Goal: Find specific page/section: Find specific page/section

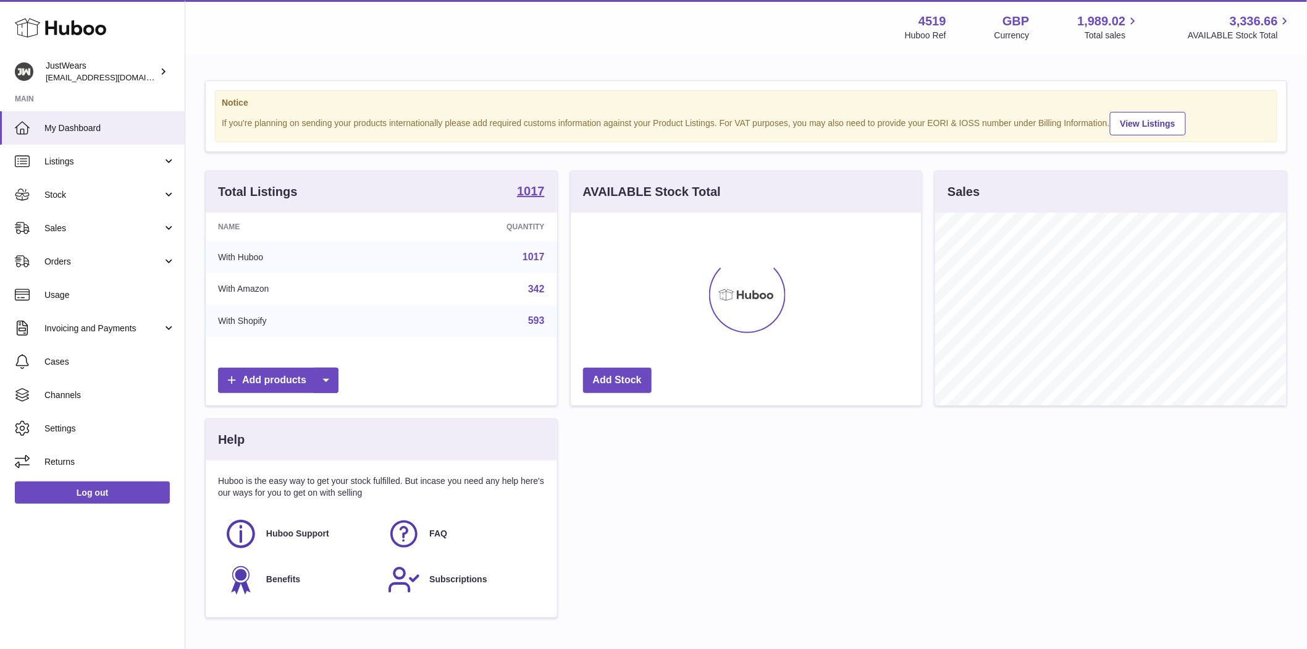
scroll to position [193, 351]
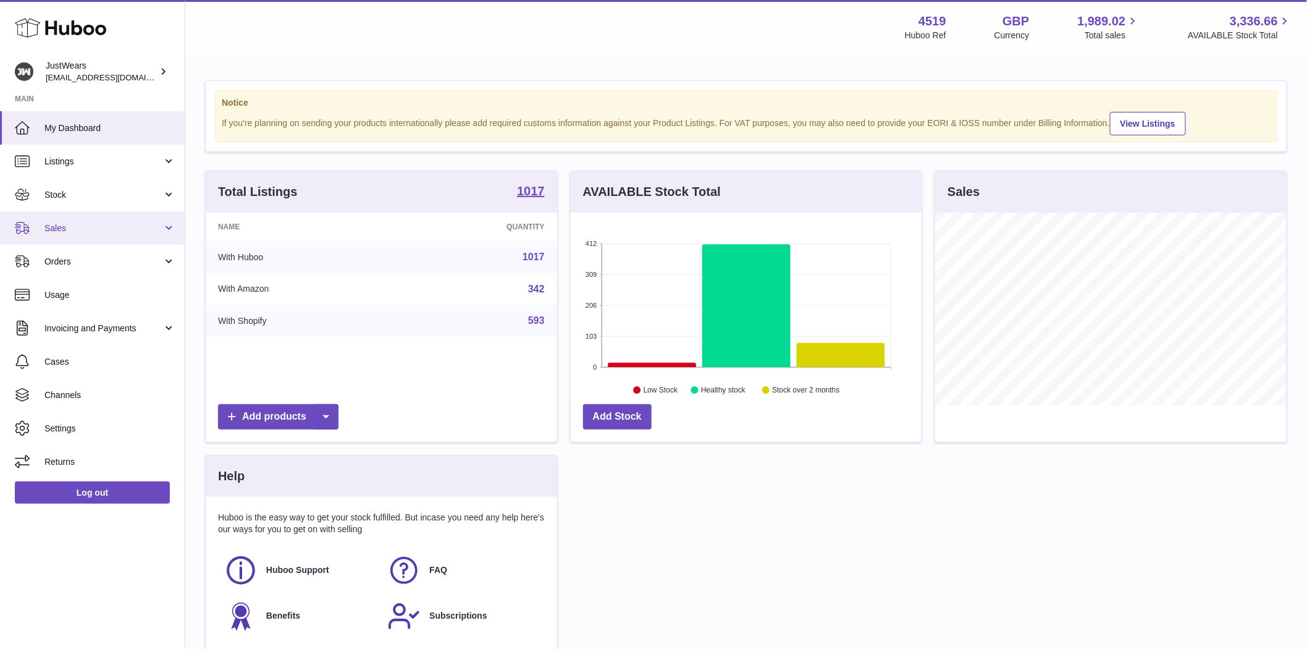
click at [68, 226] on span "Sales" at bounding box center [103, 228] width 118 height 12
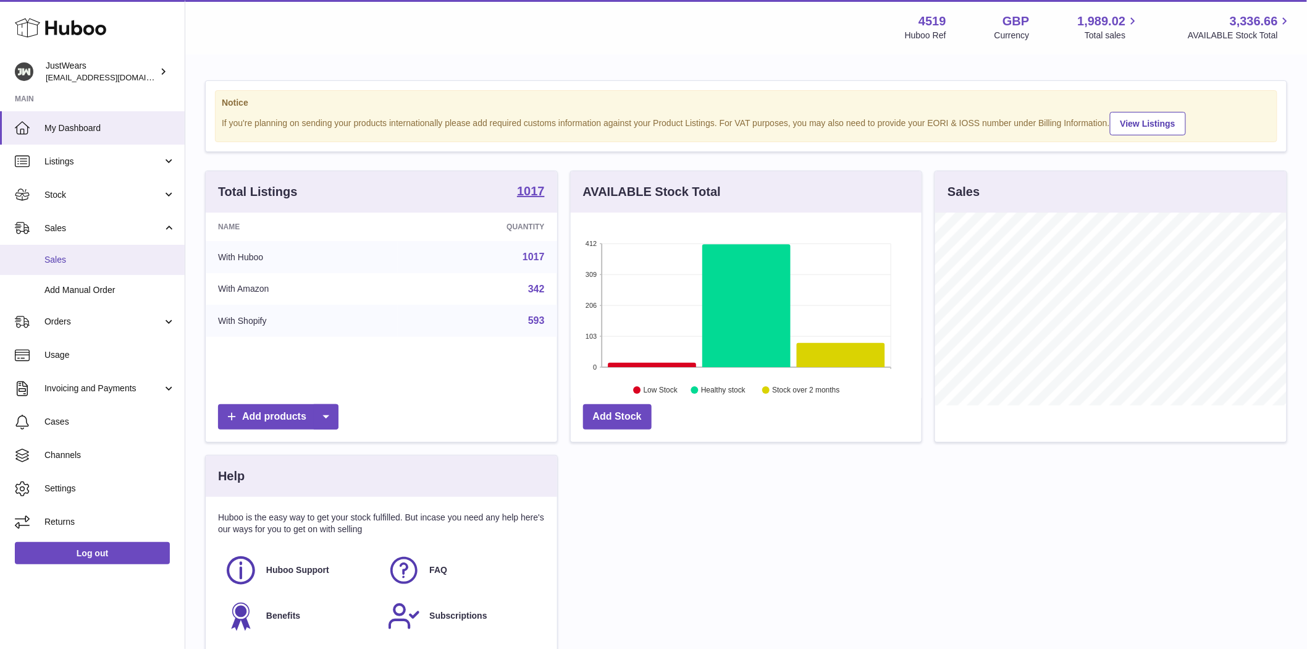
click at [70, 267] on link "Sales" at bounding box center [92, 260] width 185 height 30
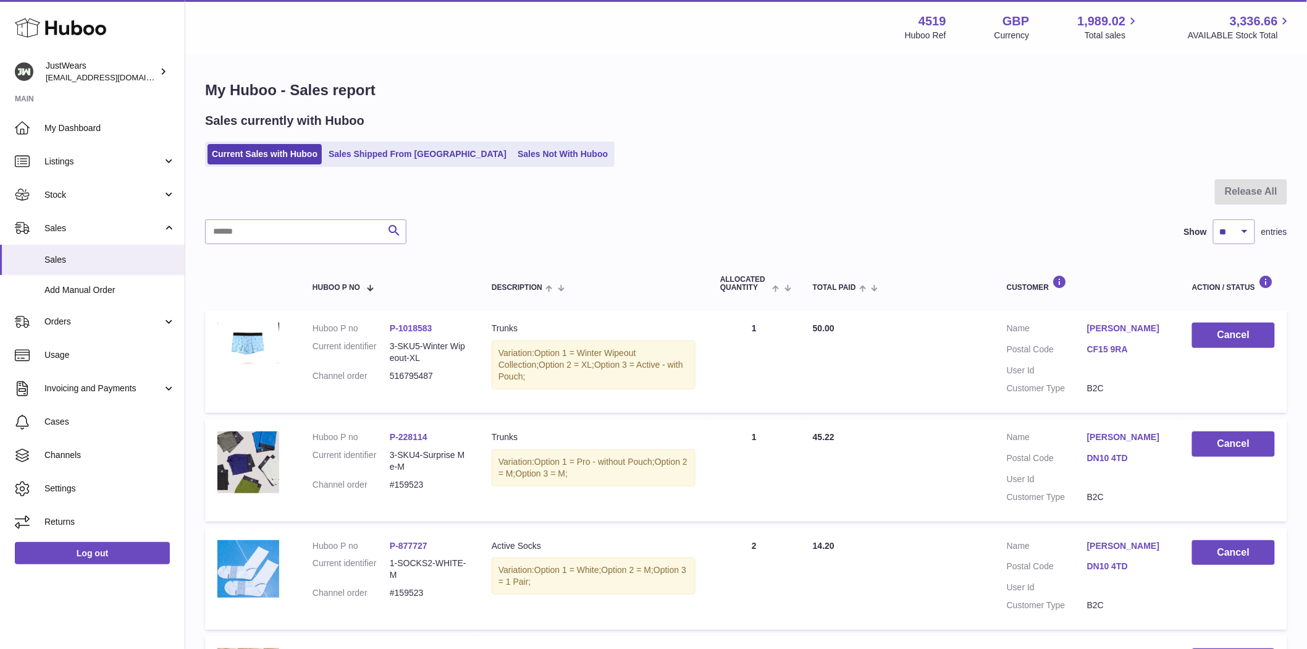
scroll to position [875, 0]
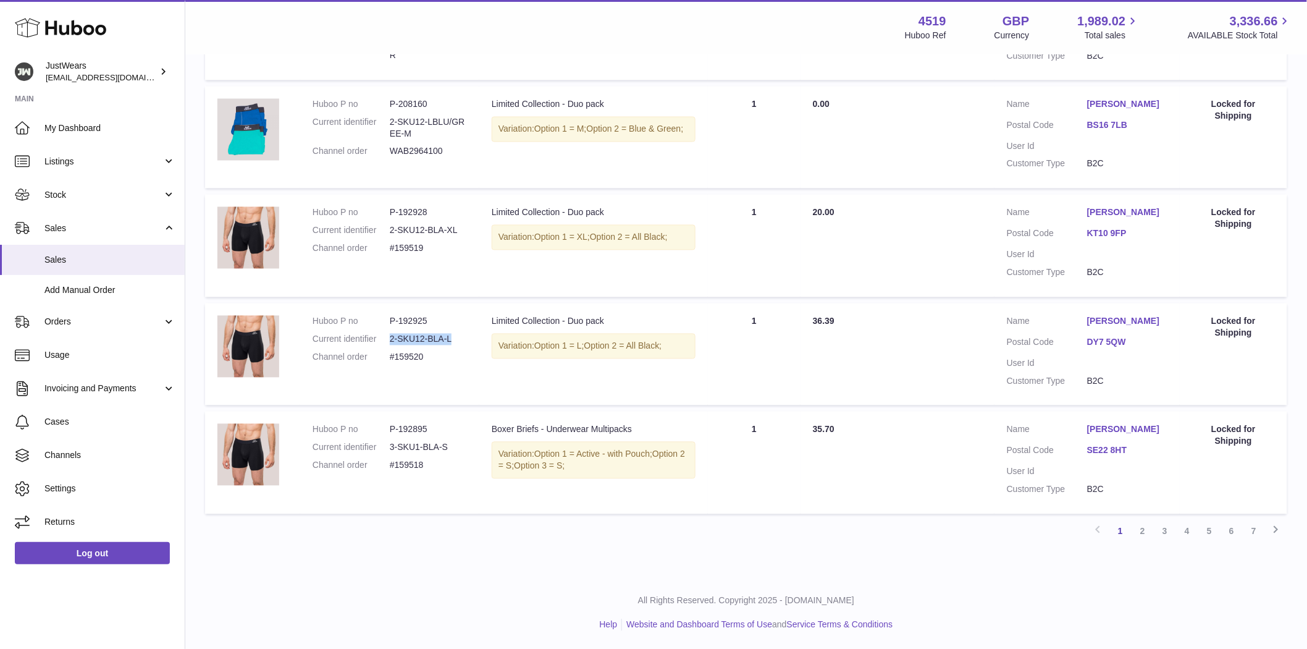
drag, startPoint x: 459, startPoint y: 346, endPoint x: 391, endPoint y: 343, distance: 68.7
click at [391, 343] on dl "Huboo P no P-192925 Current identifier 2-SKU12-BLA-L Channel order #159520" at bounding box center [390, 343] width 154 height 54
copy dd "2-SKU12-BLA-L"
click at [56, 163] on span "Listings" at bounding box center [103, 162] width 118 height 12
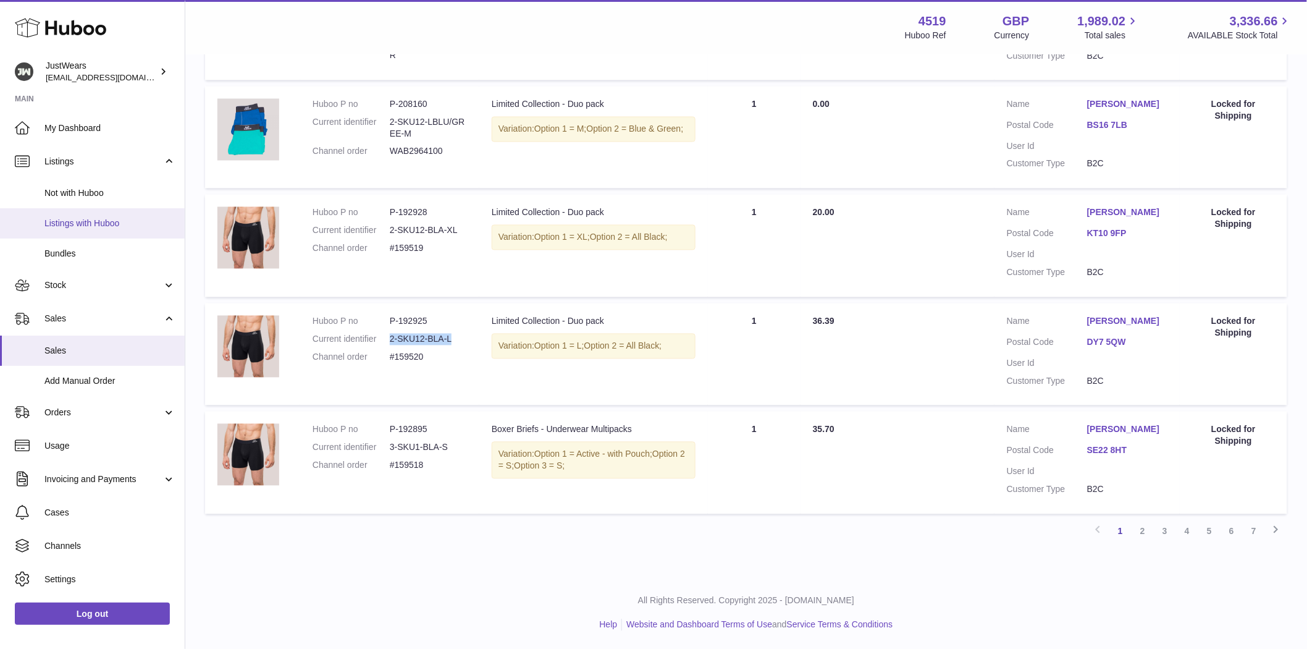
click at [83, 226] on span "Listings with Huboo" at bounding box center [109, 224] width 131 height 12
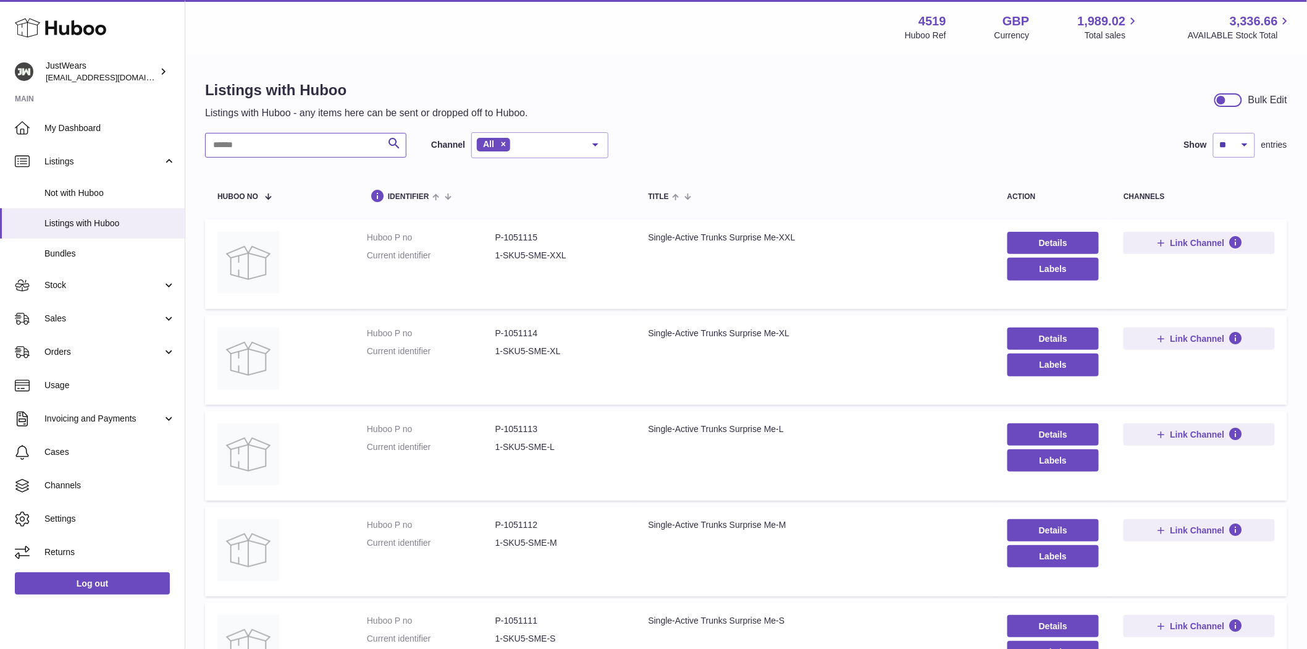
click at [307, 151] on input "text" at bounding box center [305, 145] width 201 height 25
paste input "**********"
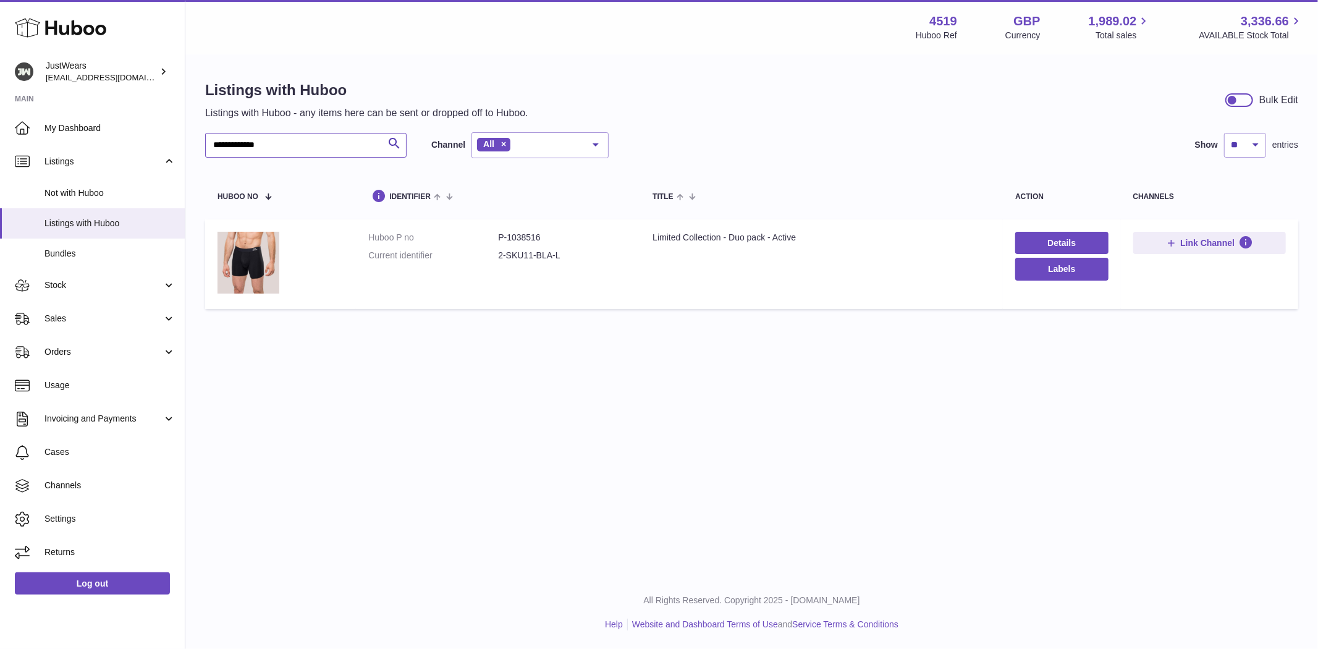
type input "**********"
drag, startPoint x: 517, startPoint y: 242, endPoint x: 504, endPoint y: 243, distance: 12.4
click at [504, 243] on dd "P-1038516" at bounding box center [563, 238] width 130 height 12
